Goal: Transaction & Acquisition: Purchase product/service

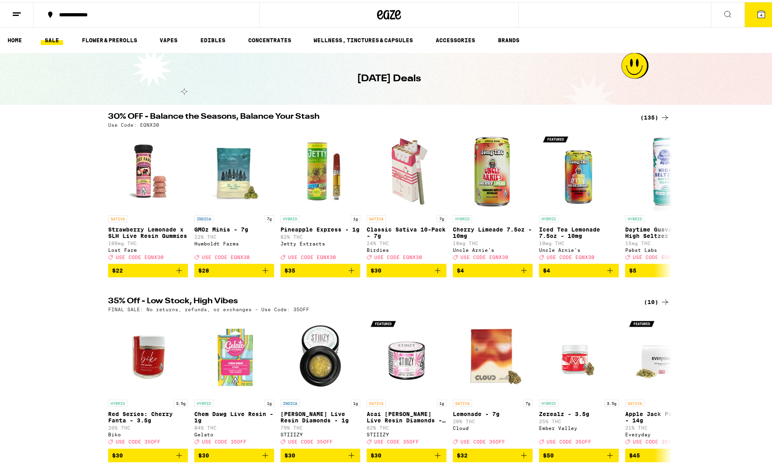
click at [757, 12] on icon at bounding box center [760, 12] width 7 height 7
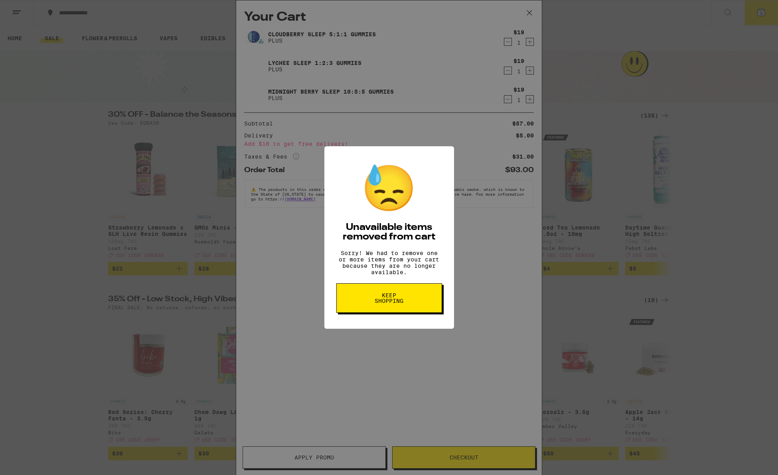
click at [396, 300] on span "Keep Shopping" at bounding box center [389, 298] width 41 height 11
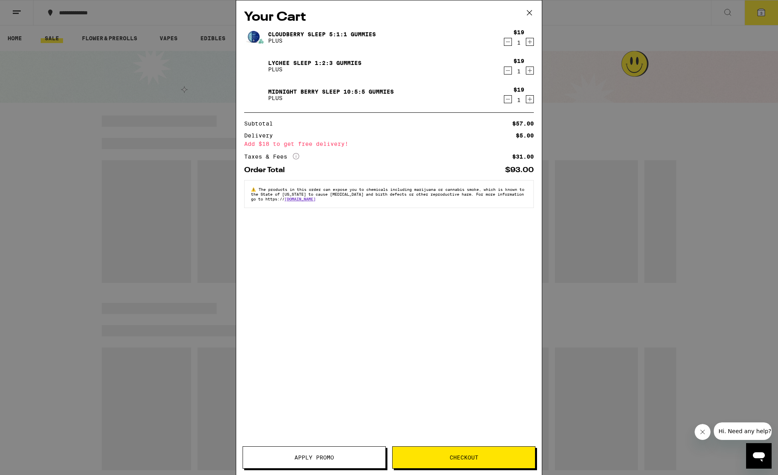
click at [506, 99] on icon "Decrement" at bounding box center [507, 100] width 7 height 10
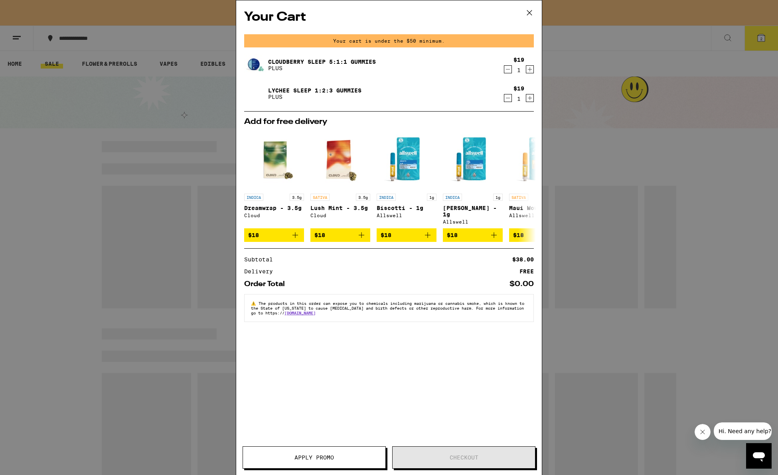
click at [507, 70] on icon "Decrement" at bounding box center [507, 70] width 7 height 10
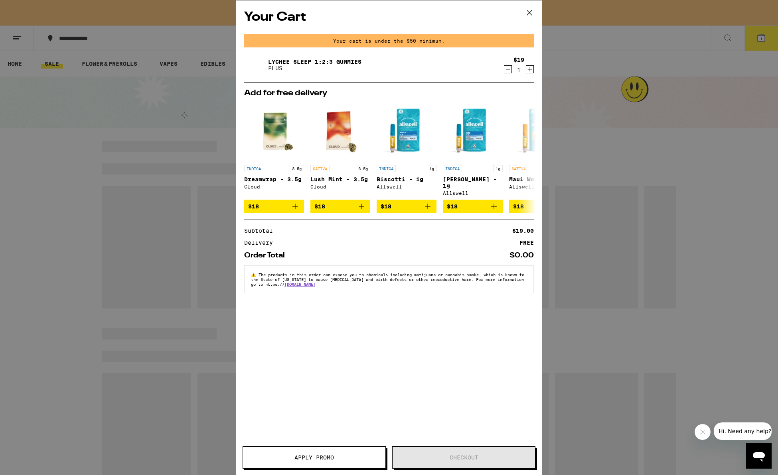
click at [507, 69] on icon "Decrement" at bounding box center [508, 69] width 4 height 0
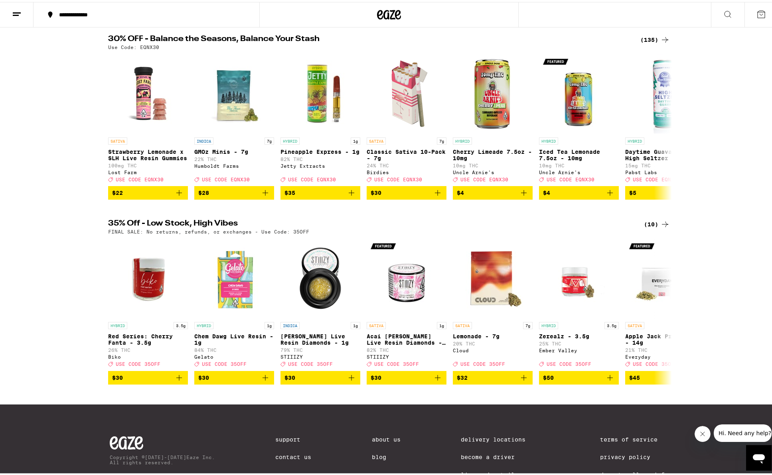
scroll to position [25, 0]
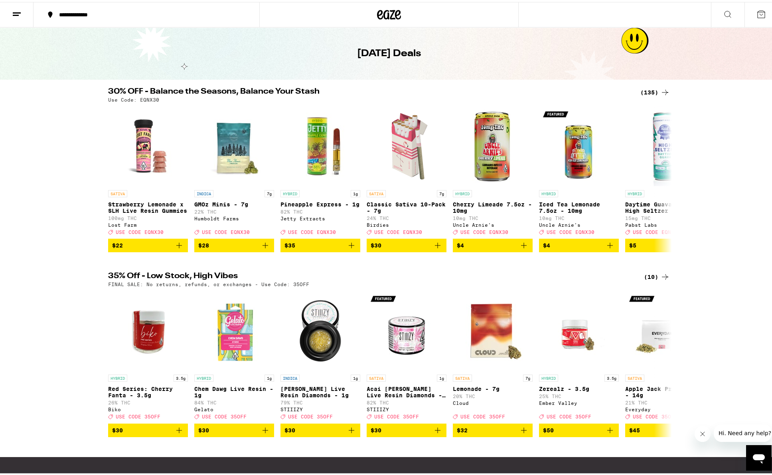
click at [648, 92] on div "(135)" at bounding box center [655, 91] width 30 height 10
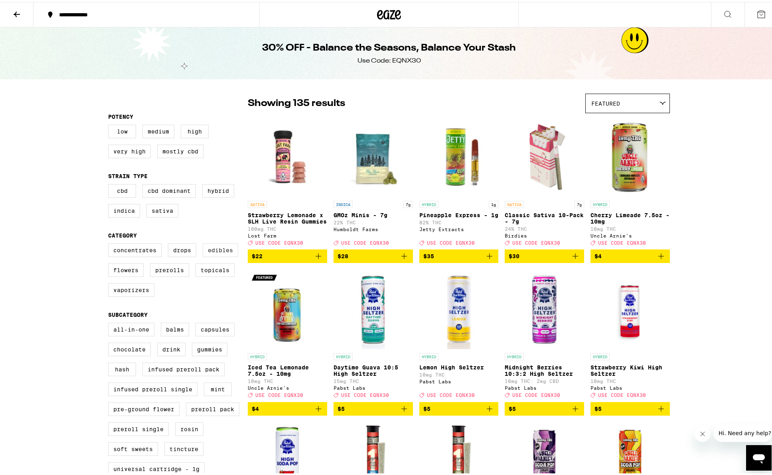
click at [222, 254] on label "Edibles" at bounding box center [220, 249] width 35 height 14
click at [110, 243] on input "Edibles" at bounding box center [110, 243] width 0 height 0
checkbox input "true"
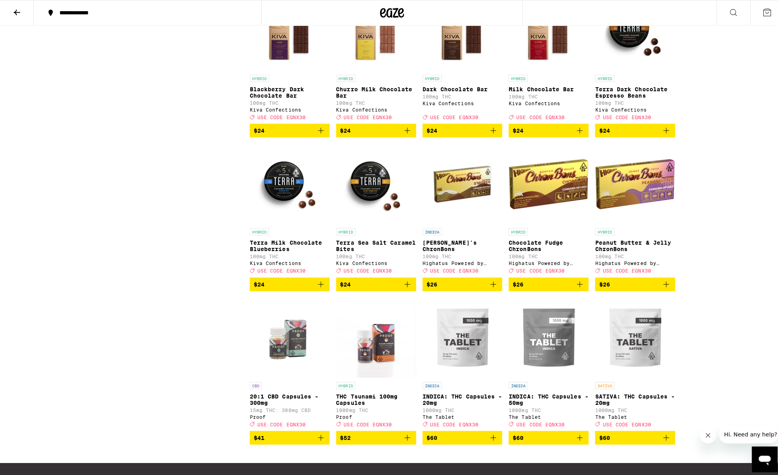
scroll to position [1417, 0]
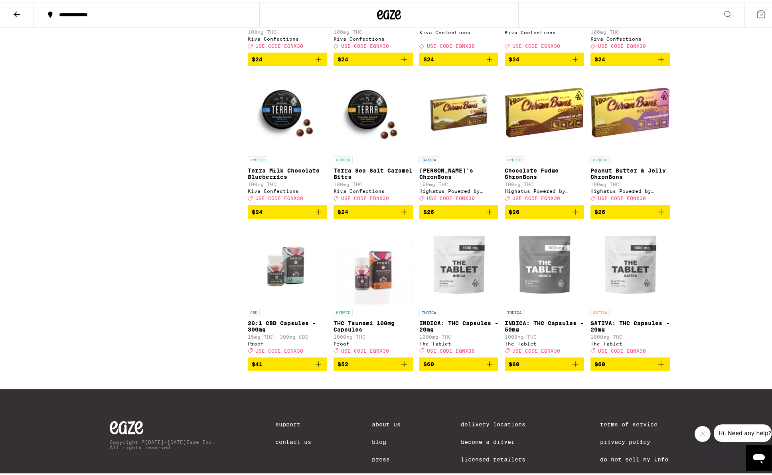
click at [463, 303] on img "Open page for INDICA: THC Capsules - 20mg from The Tablet" at bounding box center [458, 263] width 79 height 80
